Goal: Information Seeking & Learning: Learn about a topic

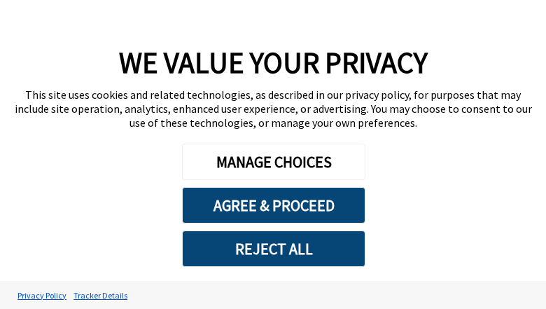
type textarea "*"
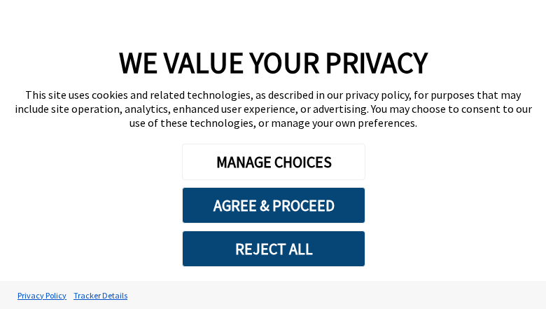
type textarea "*"
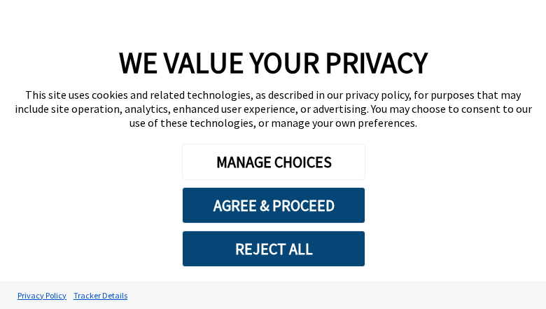
type textarea "*"
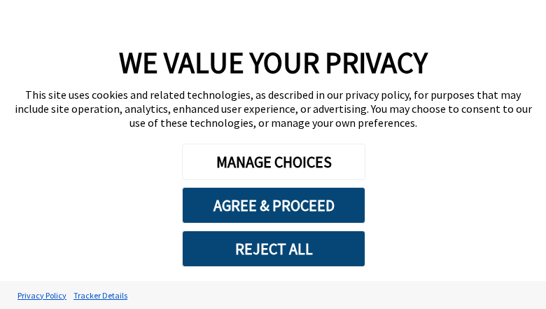
type textarea "*"
